Goal: Information Seeking & Learning: Learn about a topic

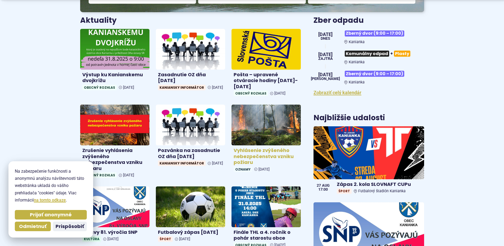
scroll to position [212, 0]
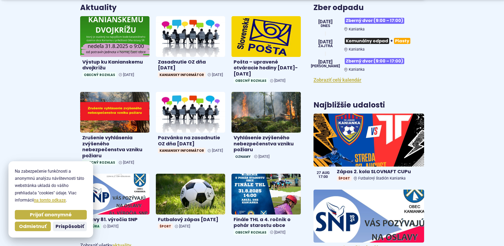
click at [369, 214] on img at bounding box center [368, 215] width 127 height 61
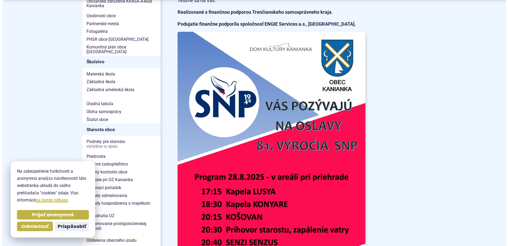
scroll to position [265, 0]
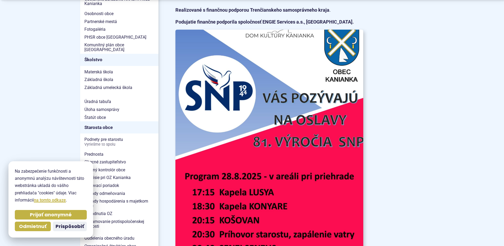
click at [244, 172] on img at bounding box center [269, 162] width 207 height 292
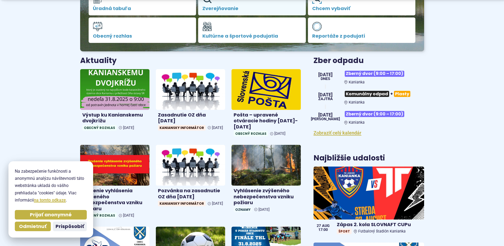
scroll to position [238, 0]
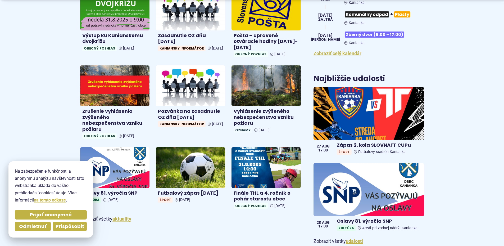
click at [63, 228] on span "Prispôsobiť" at bounding box center [70, 226] width 29 height 6
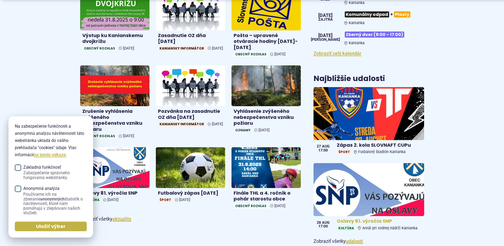
click at [328, 191] on img at bounding box center [368, 189] width 127 height 61
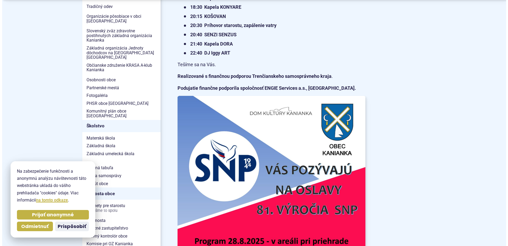
scroll to position [212, 0]
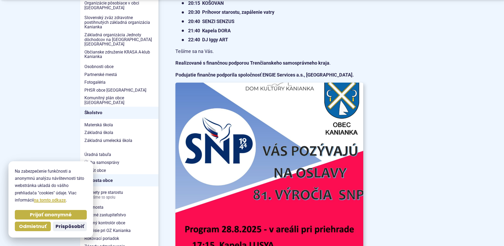
click at [246, 185] on img at bounding box center [269, 215] width 207 height 292
